Goal: Information Seeking & Learning: Learn about a topic

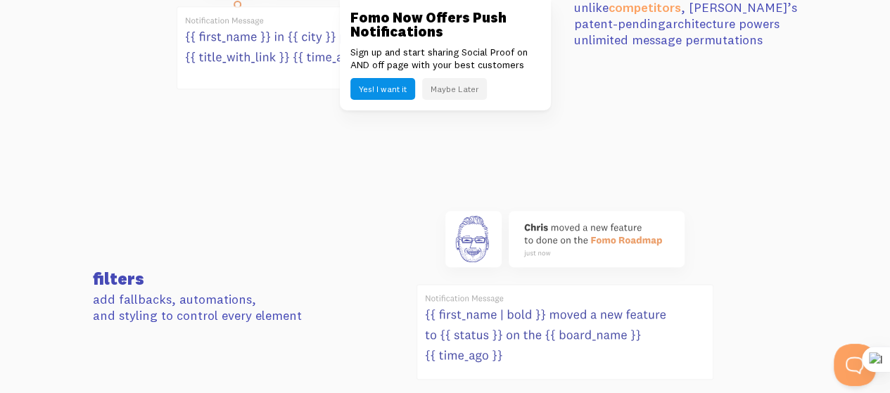
scroll to position [717, 0]
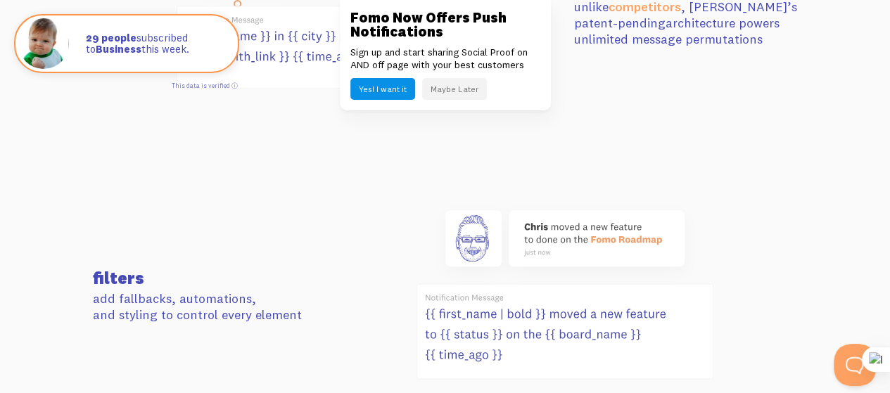
click at [443, 91] on button "Maybe Later" at bounding box center [454, 89] width 65 height 22
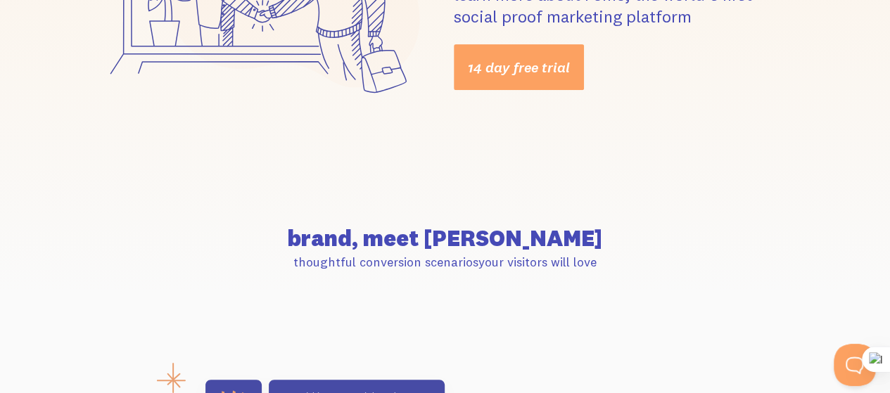
scroll to position [0, 0]
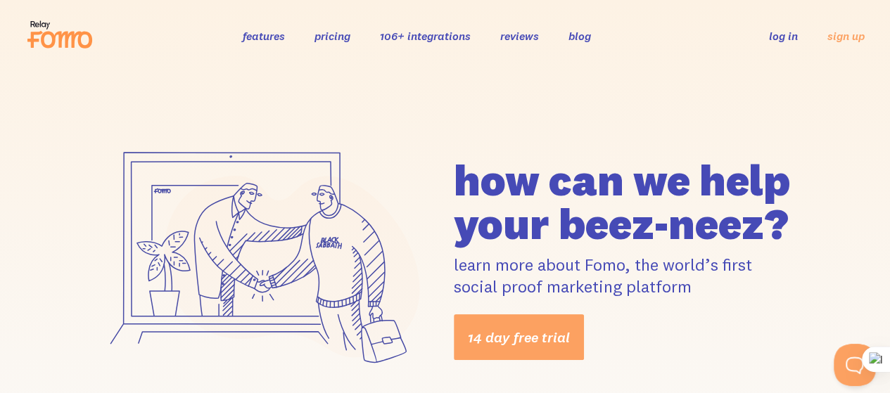
click at [339, 39] on link "pricing" at bounding box center [332, 36] width 36 height 14
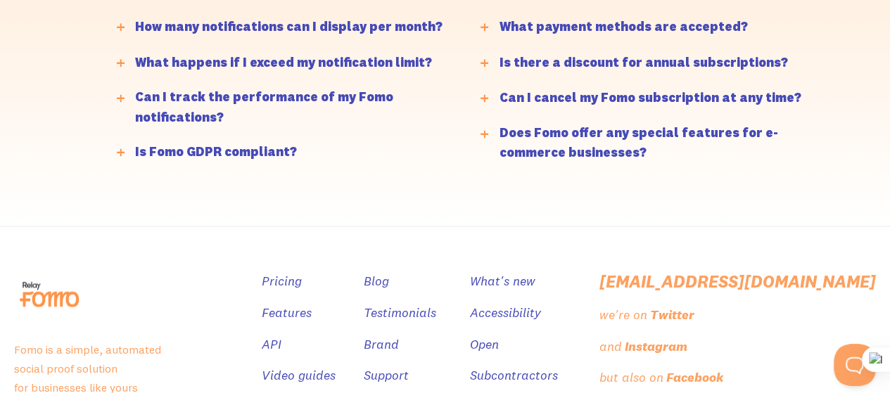
scroll to position [3579, 0]
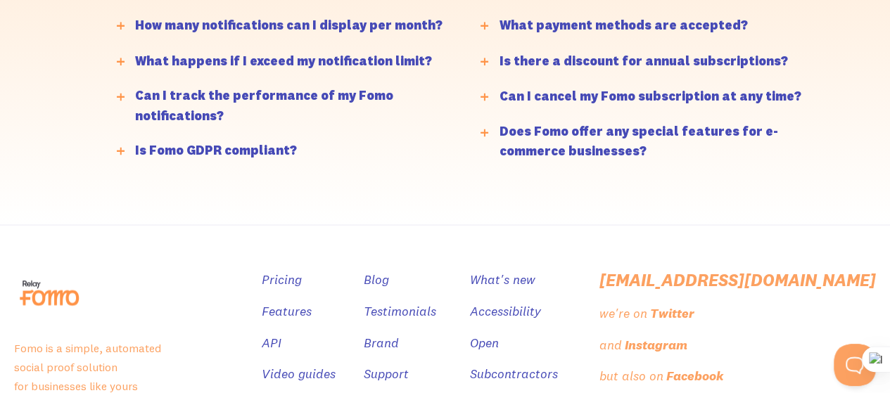
click at [127, 88] on div at bounding box center [120, 97] width 23 height 23
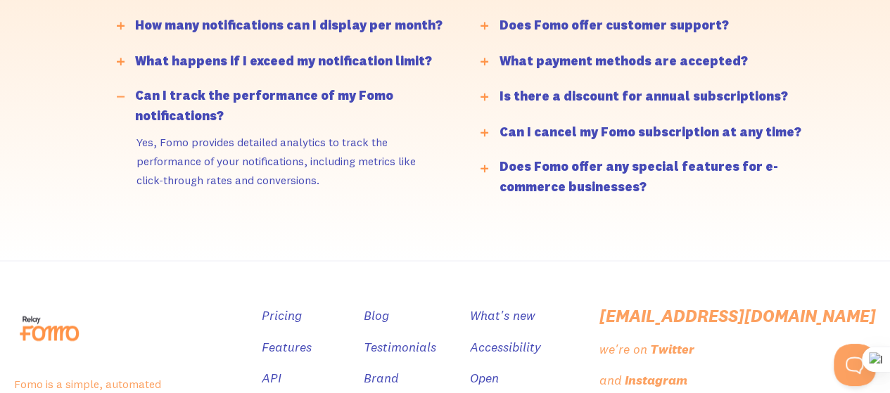
click at [127, 88] on div at bounding box center [120, 97] width 23 height 23
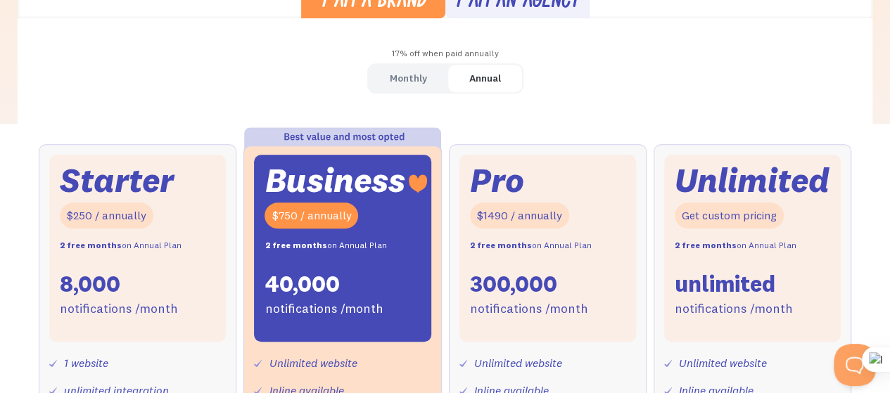
scroll to position [0, 0]
